Goal: Transaction & Acquisition: Book appointment/travel/reservation

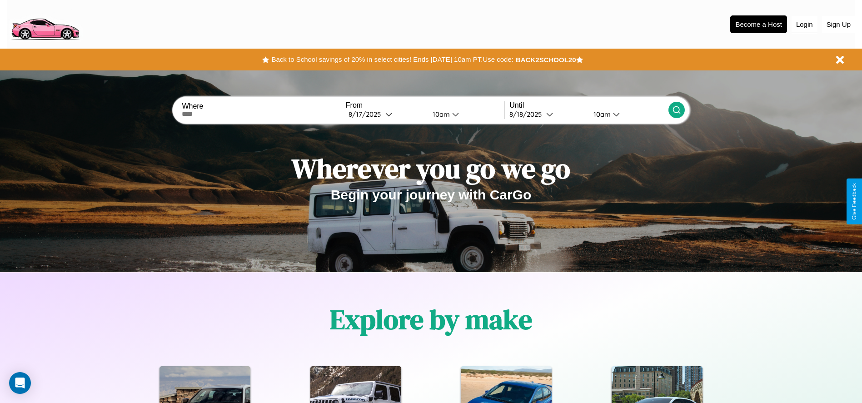
click at [804, 24] on button "Login" at bounding box center [804, 24] width 26 height 17
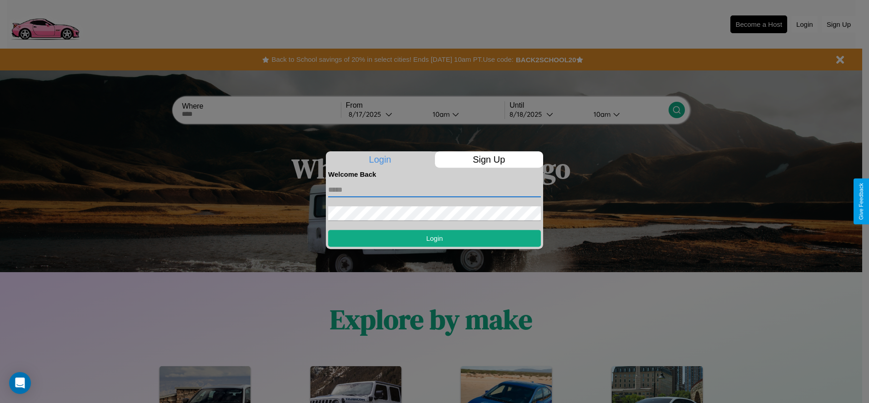
click at [434, 189] on input "text" at bounding box center [434, 190] width 213 height 15
type input "**********"
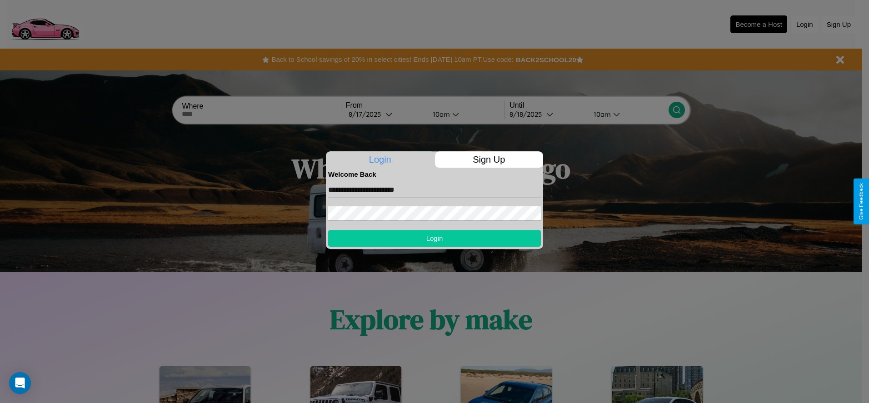
click at [434, 238] on button "Login" at bounding box center [434, 238] width 213 height 17
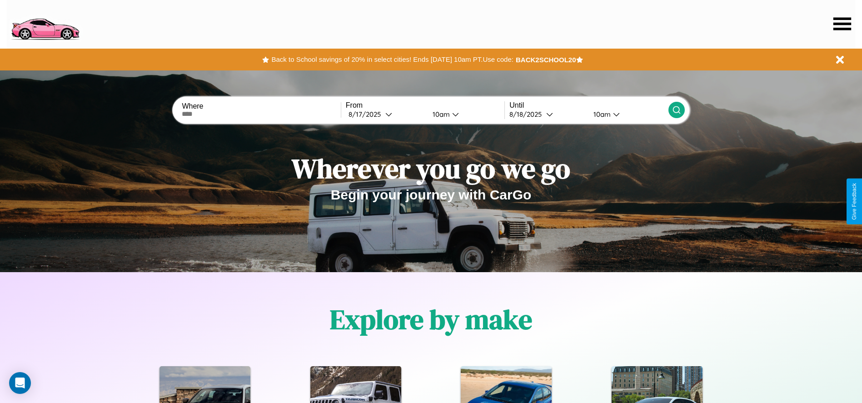
scroll to position [1303, 0]
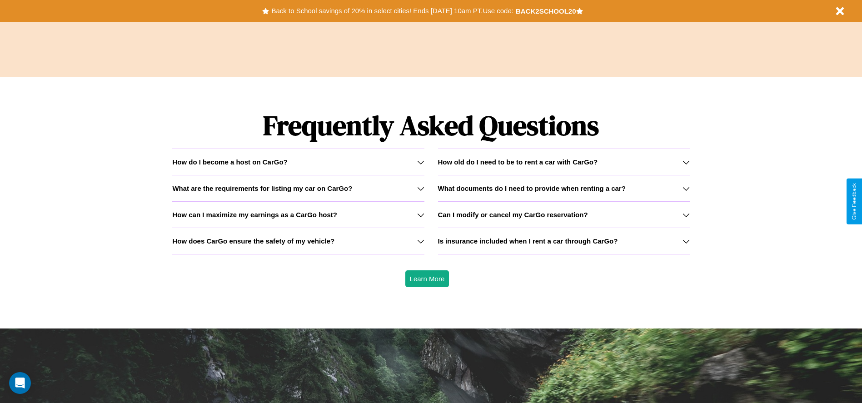
click at [298, 188] on h3 "What are the requirements for listing my car on CarGo?" at bounding box center [262, 188] width 180 height 8
click at [686, 188] on icon at bounding box center [685, 188] width 7 height 7
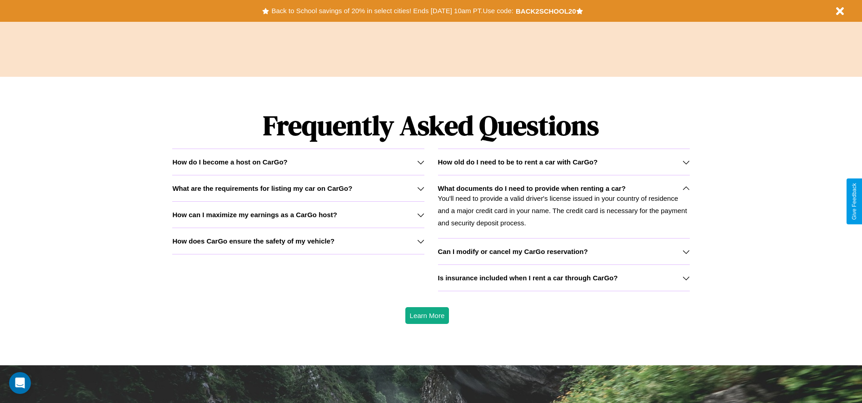
click at [420, 214] on icon at bounding box center [420, 214] width 7 height 7
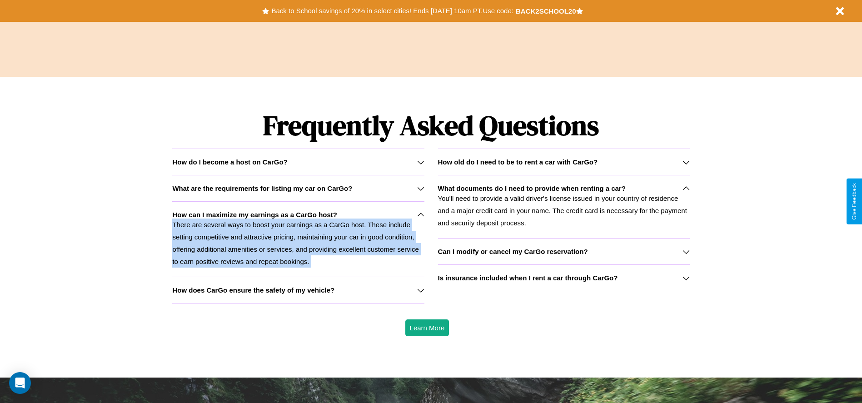
click at [298, 239] on p "There are several ways to boost your earnings as a CarGo host. These include se…" at bounding box center [298, 243] width 252 height 49
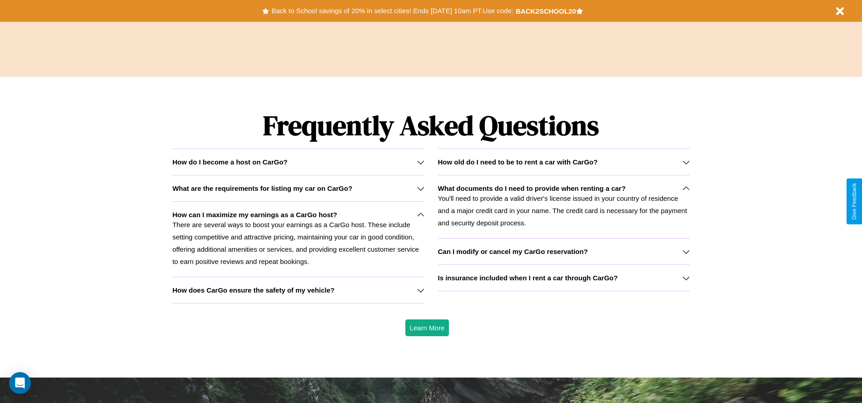
click at [298, 162] on div "How do I become a host on CarGo?" at bounding box center [298, 162] width 252 height 8
click at [420, 162] on icon at bounding box center [420, 162] width 7 height 7
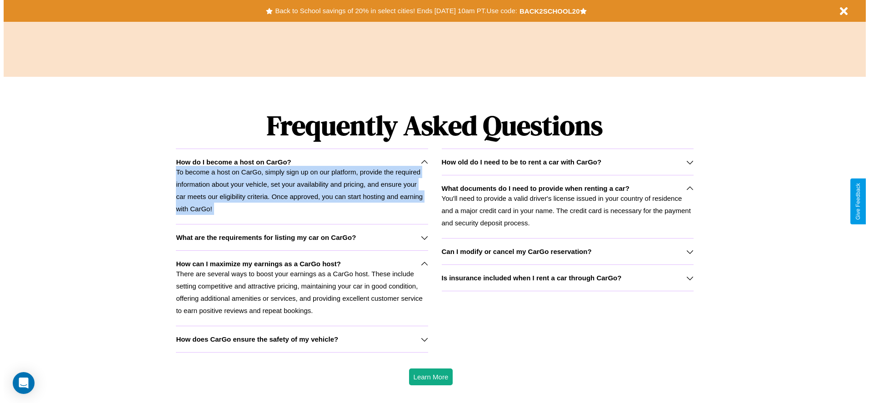
scroll to position [0, 0]
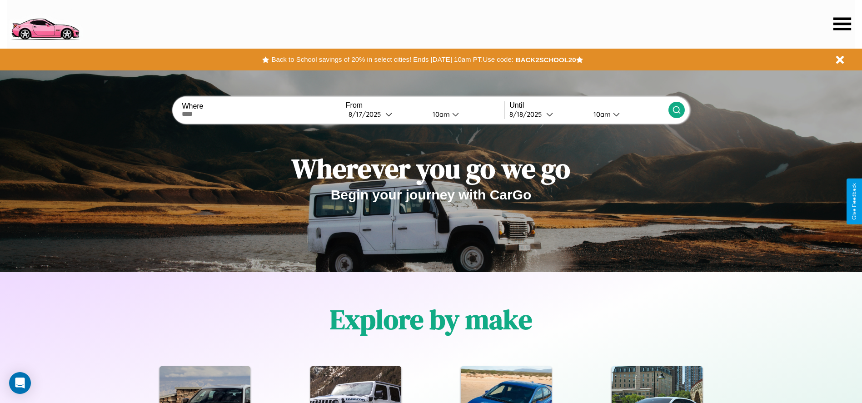
click at [842, 24] on icon at bounding box center [842, 23] width 18 height 13
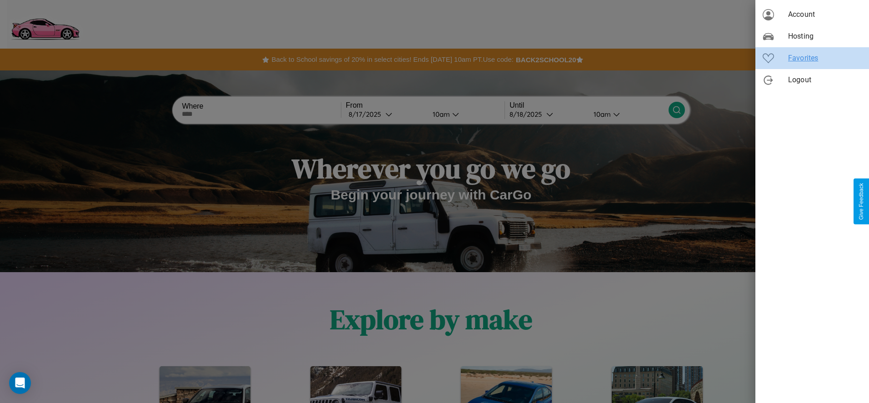
click at [812, 58] on span "Favorites" at bounding box center [825, 58] width 74 height 11
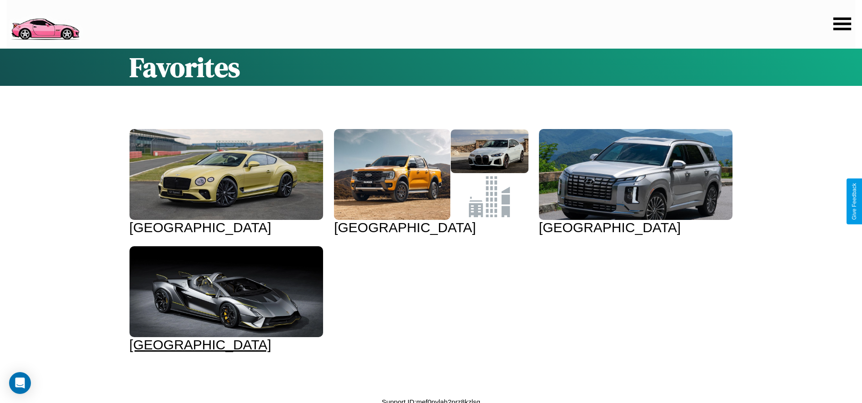
click at [225, 293] on div at bounding box center [226, 291] width 194 height 91
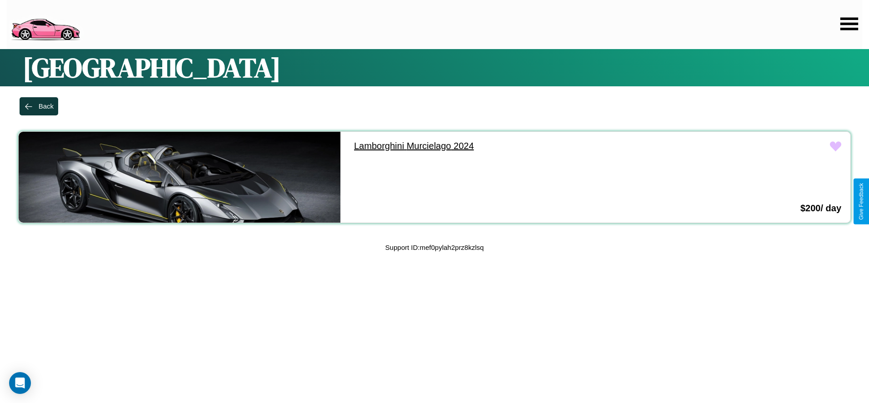
click at [502, 146] on link "Lamborghini Murcielago 2024" at bounding box center [506, 146] width 322 height 29
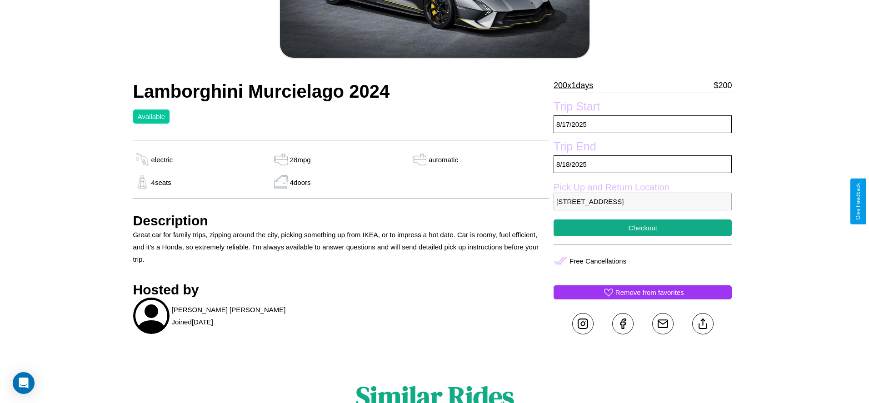
scroll to position [88, 0]
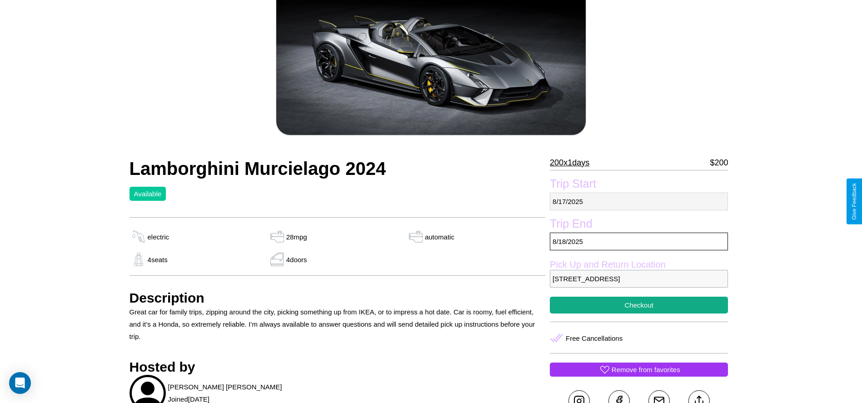
click at [639, 201] on p "[DATE]" at bounding box center [639, 202] width 178 height 18
select select "*"
select select "****"
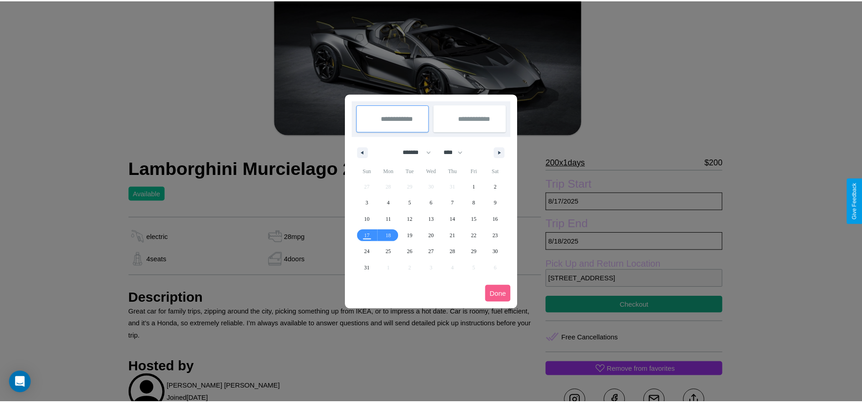
scroll to position [0, 0]
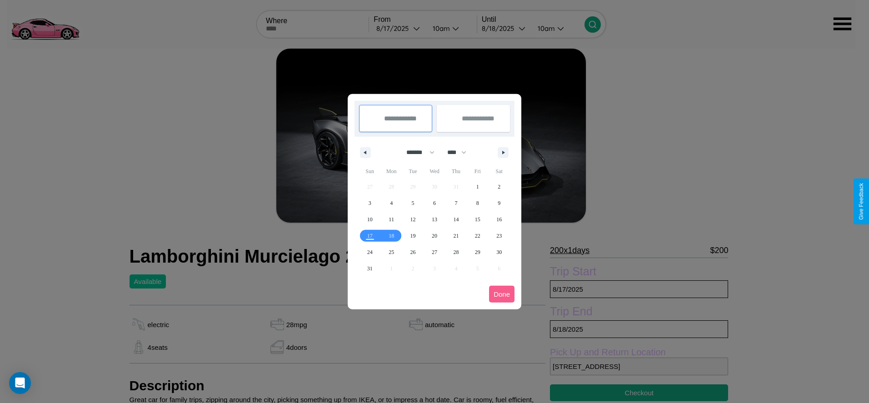
click at [399, 28] on div at bounding box center [434, 201] width 869 height 403
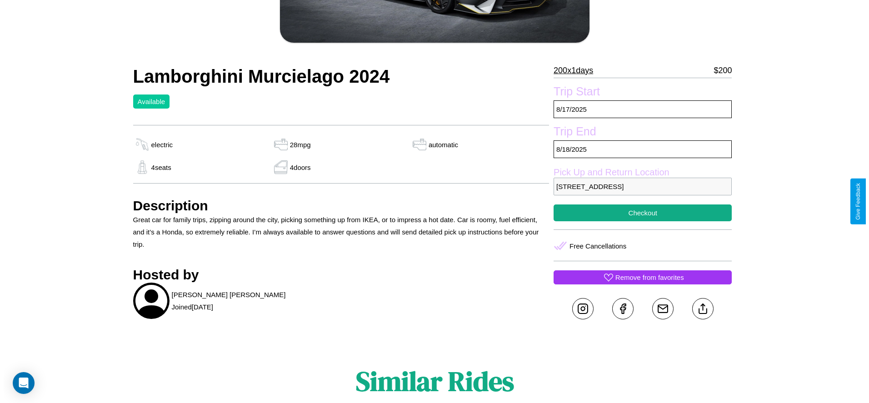
scroll to position [191, 0]
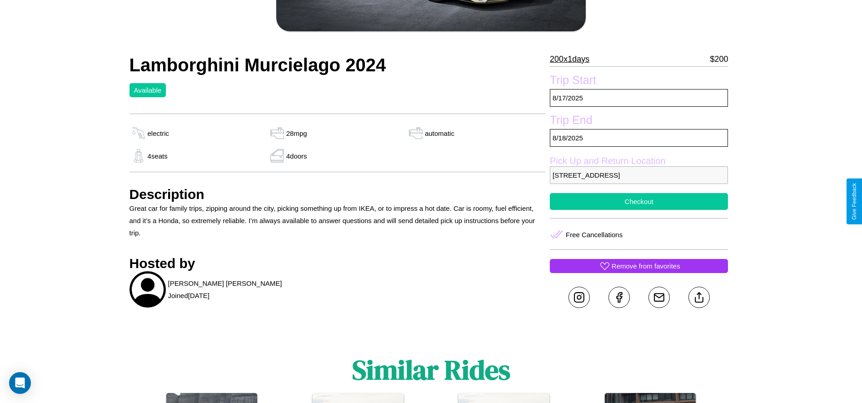
click at [639, 201] on button "Checkout" at bounding box center [639, 201] width 178 height 17
